Goal: Transaction & Acquisition: Purchase product/service

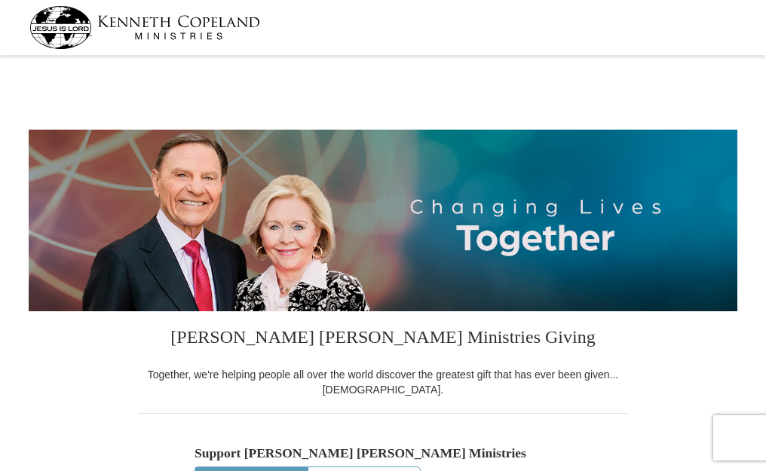
select select "NM"
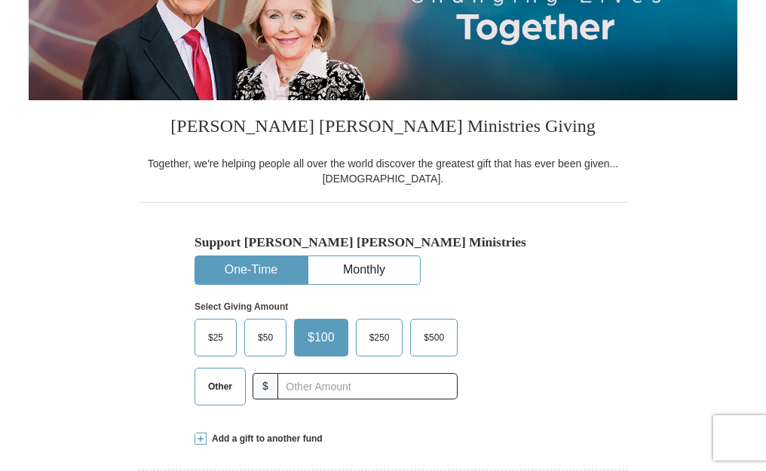
scroll to position [241, 0]
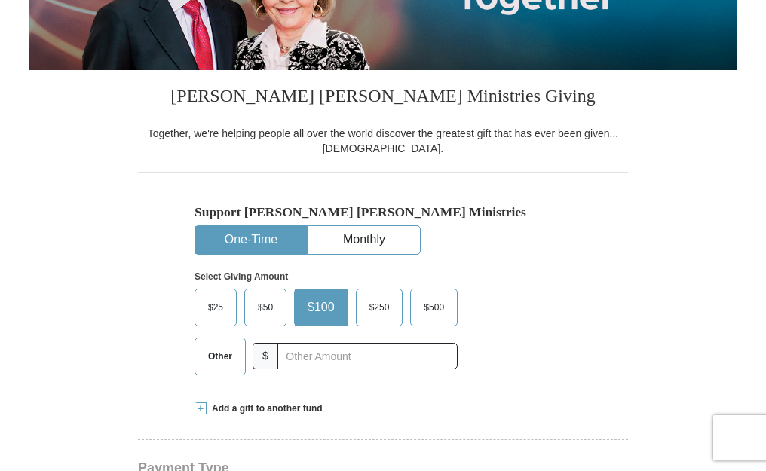
click at [204, 357] on span "Other" at bounding box center [220, 356] width 39 height 23
click at [0, 0] on input "Other" at bounding box center [0, 0] width 0 height 0
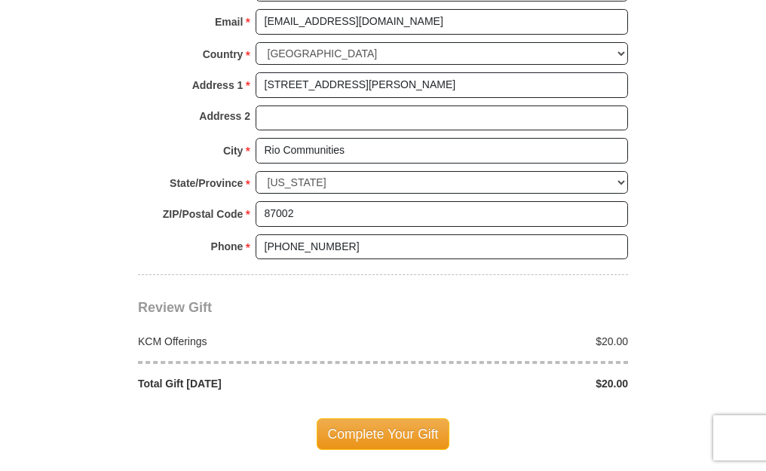
scroll to position [1121, 0]
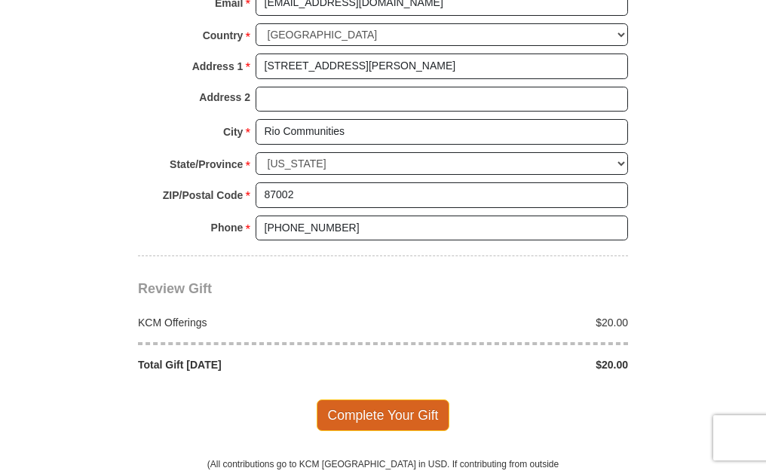
type input "20.00"
click at [391, 400] on span "Complete Your Gift" at bounding box center [383, 416] width 133 height 32
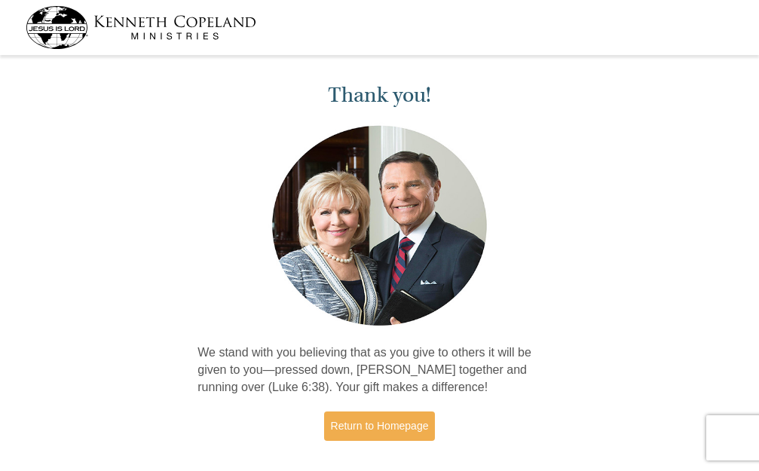
click at [471, 237] on img at bounding box center [379, 225] width 222 height 207
